Goal: Transaction & Acquisition: Download file/media

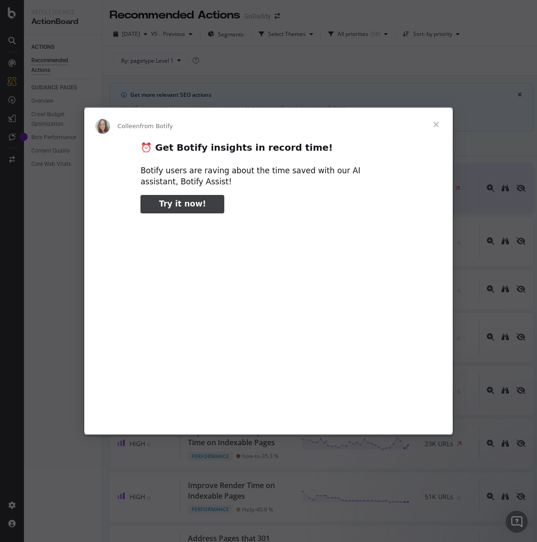
type input "159203"
click at [438, 124] on span "Close" at bounding box center [436, 124] width 33 height 33
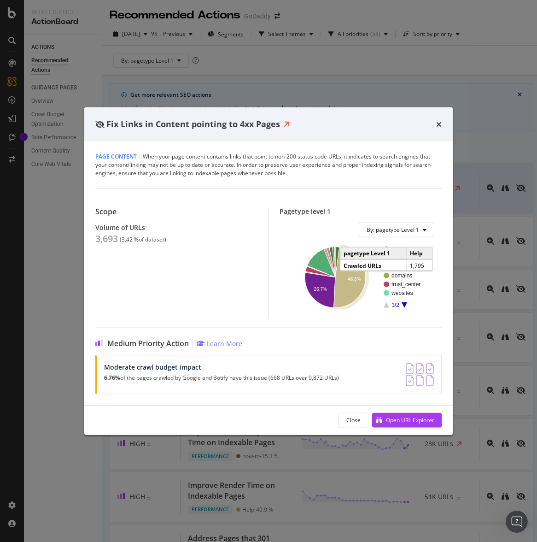
click at [350, 289] on icon "A chart." at bounding box center [350, 277] width 32 height 60
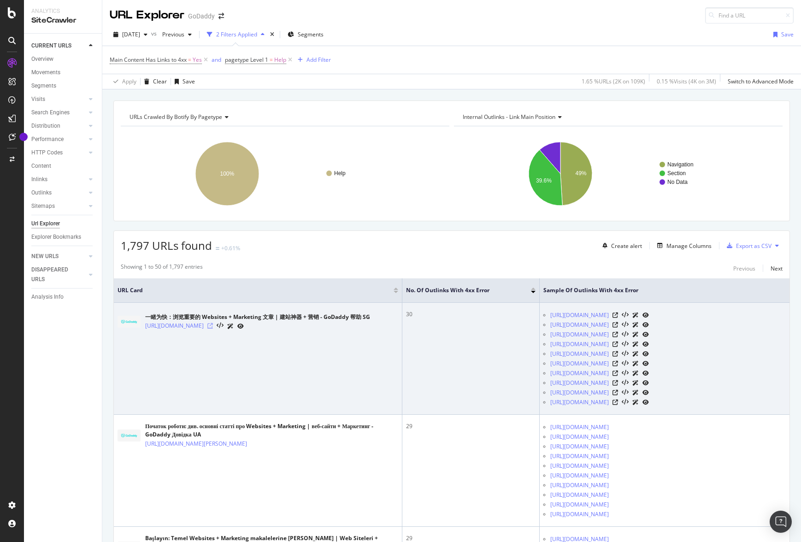
click at [213, 325] on icon at bounding box center [210, 326] width 6 height 6
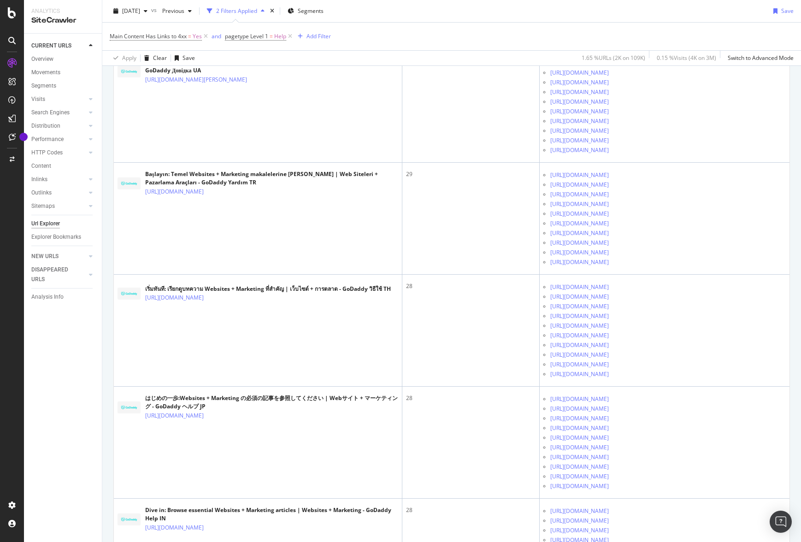
scroll to position [369, 0]
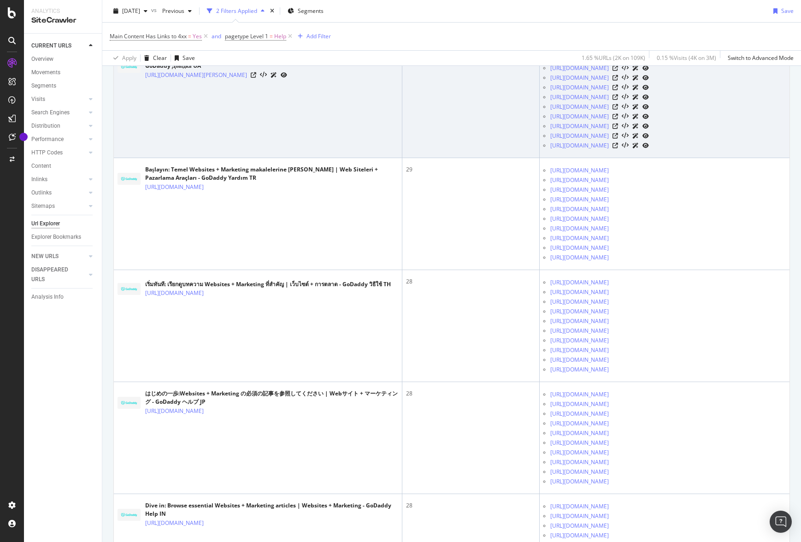
click at [537, 61] on icon at bounding box center [615, 59] width 6 height 6
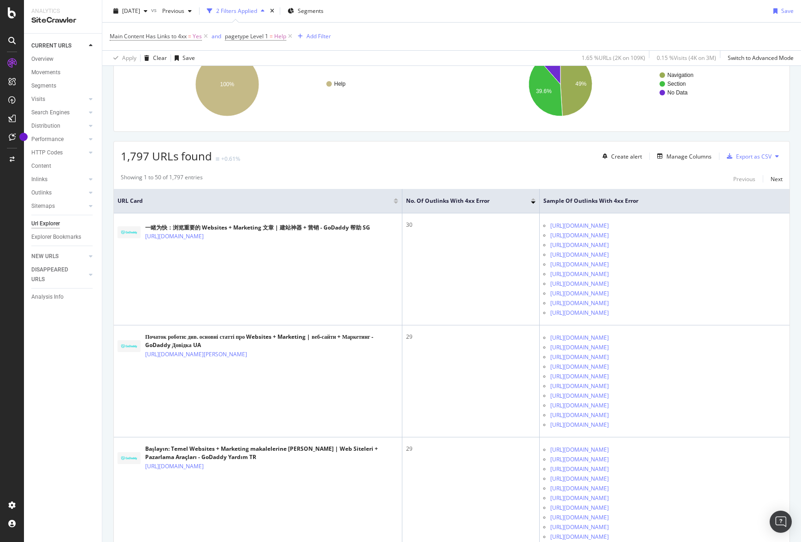
scroll to position [0, 0]
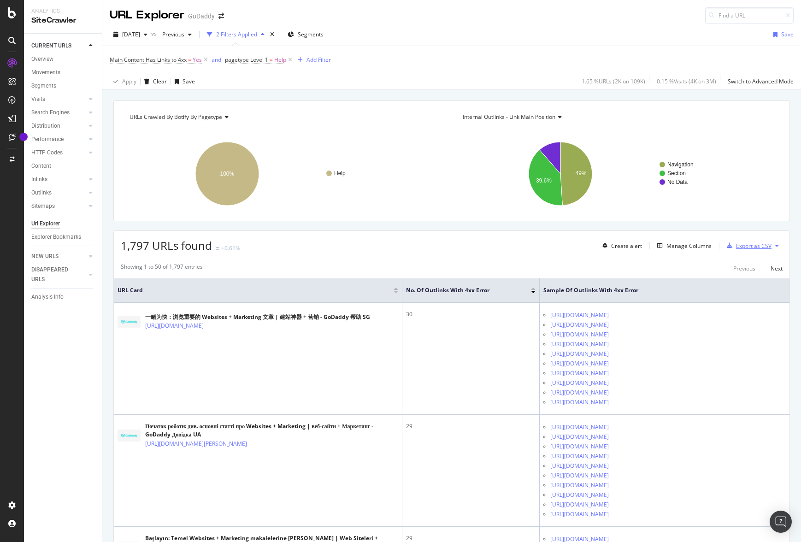
click at [537, 246] on div "Export as CSV" at bounding box center [753, 246] width 35 height 8
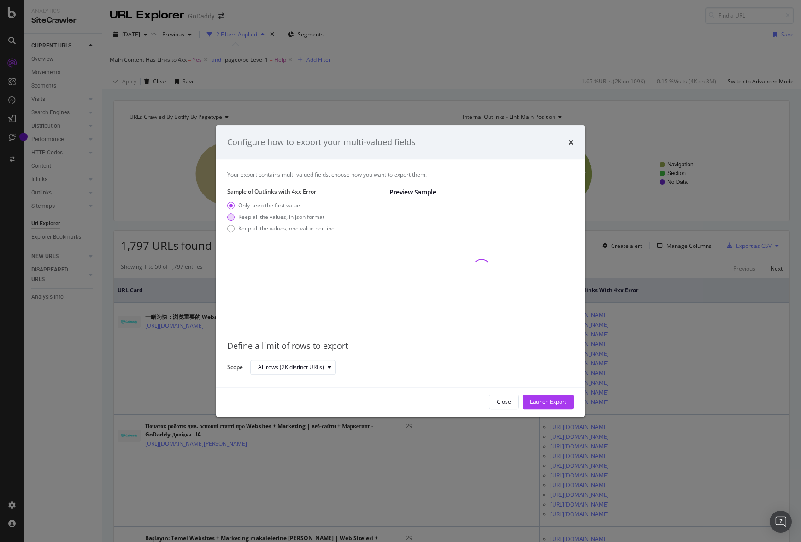
click at [251, 215] on div "Keep all the values, in json format" at bounding box center [281, 217] width 86 height 8
click at [252, 230] on div "Keep all the values, one value per line" at bounding box center [286, 228] width 96 height 8
click at [537, 402] on div "Launch Export" at bounding box center [548, 402] width 36 height 8
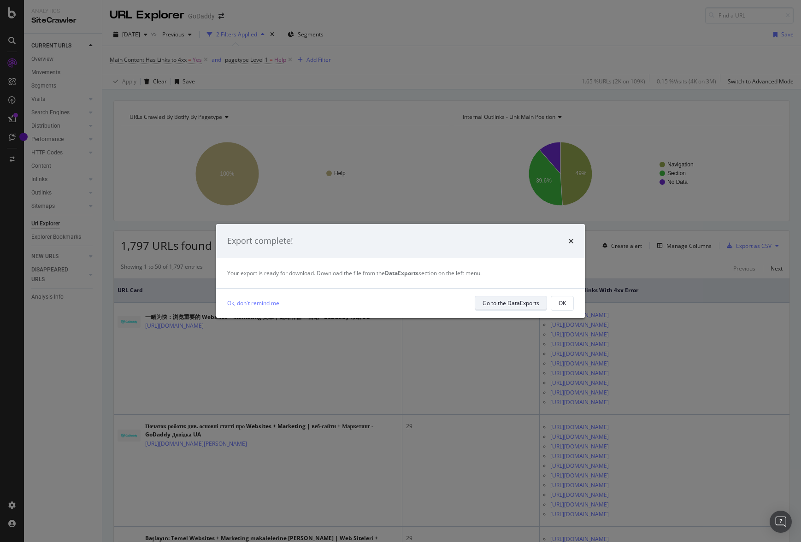
click at [514, 302] on div "Go to the DataExports" at bounding box center [510, 303] width 57 height 8
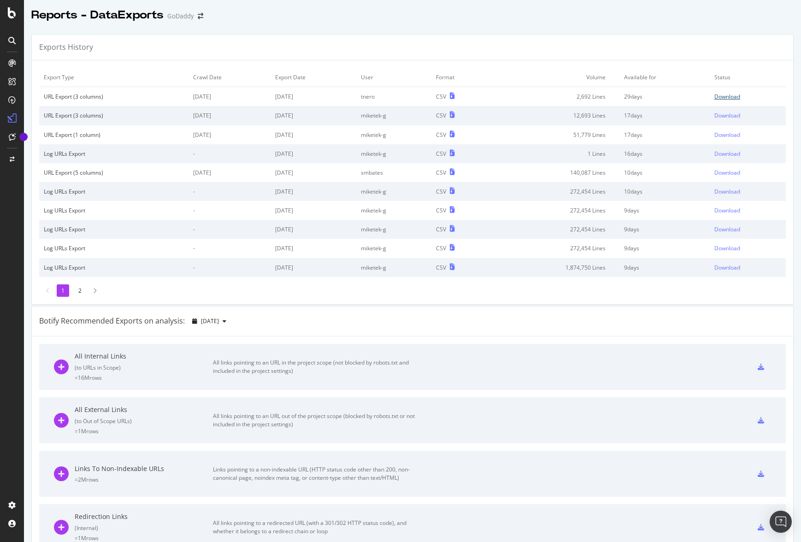
click at [537, 95] on div "Download" at bounding box center [727, 97] width 26 height 8
